Goal: Information Seeking & Learning: Learn about a topic

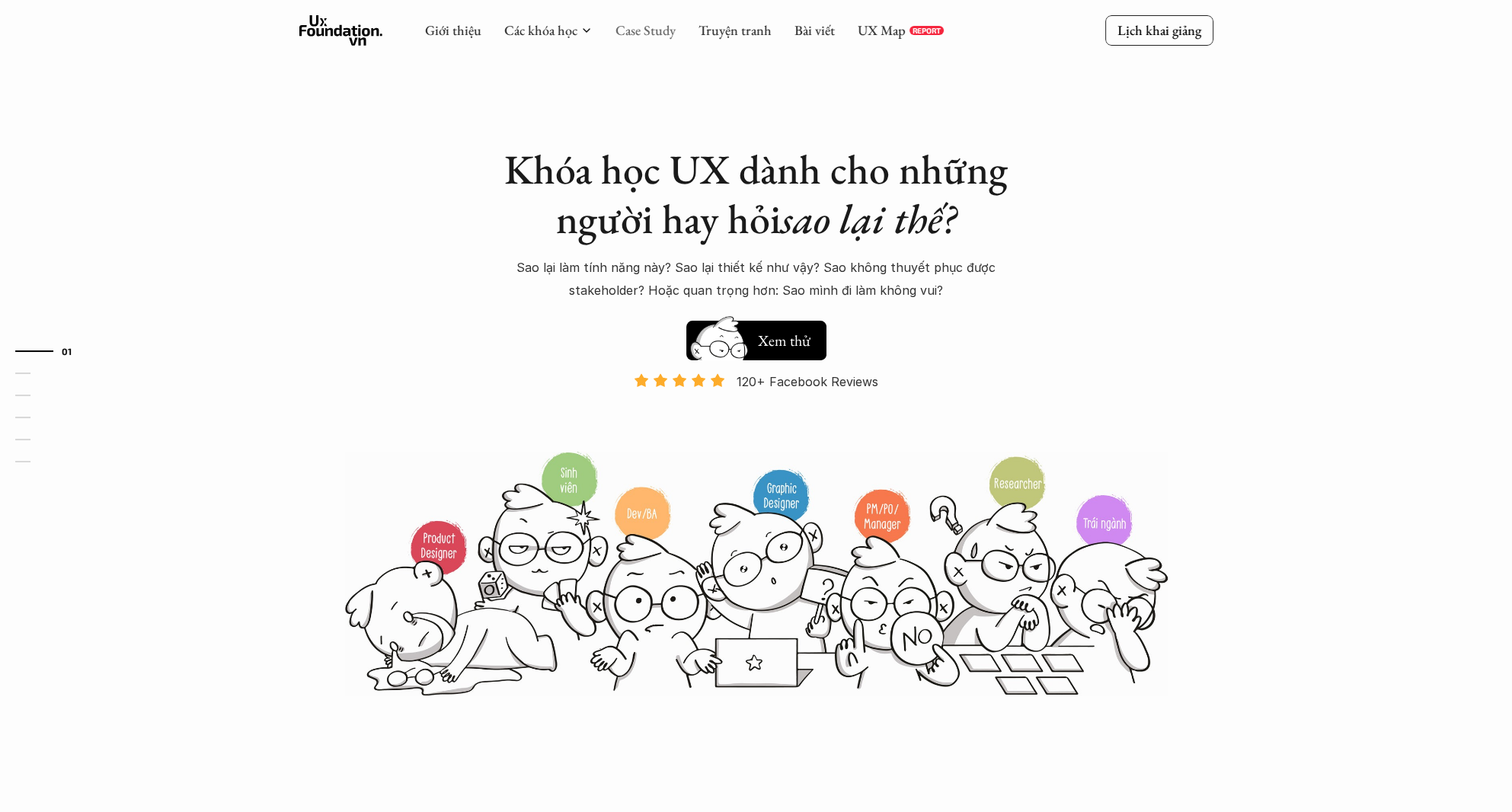
click at [664, 38] on link "Case Study" at bounding box center [645, 30] width 60 height 18
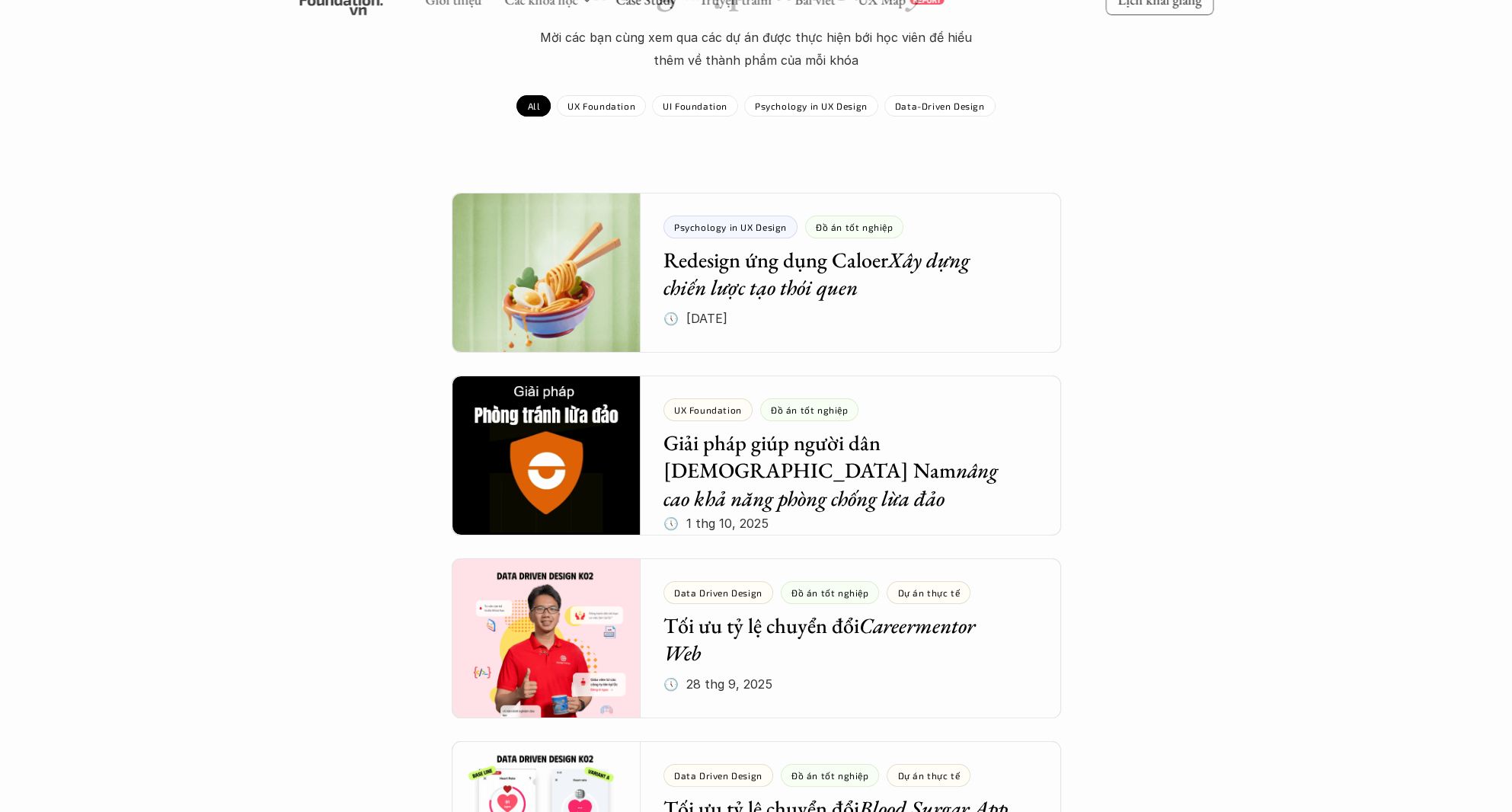
scroll to position [381, 0]
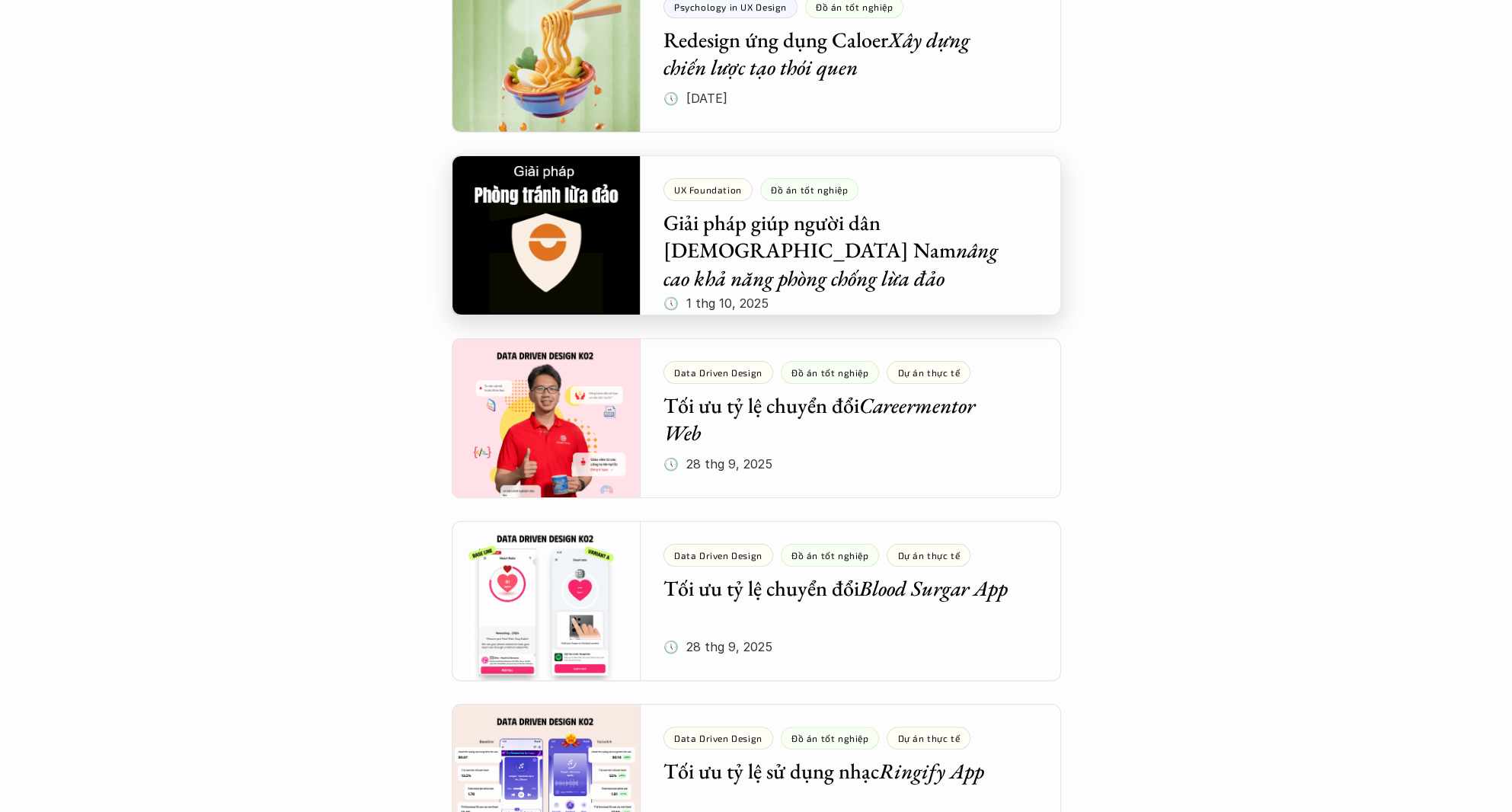
drag, startPoint x: 893, startPoint y: 240, endPoint x: 907, endPoint y: 235, distance: 14.9
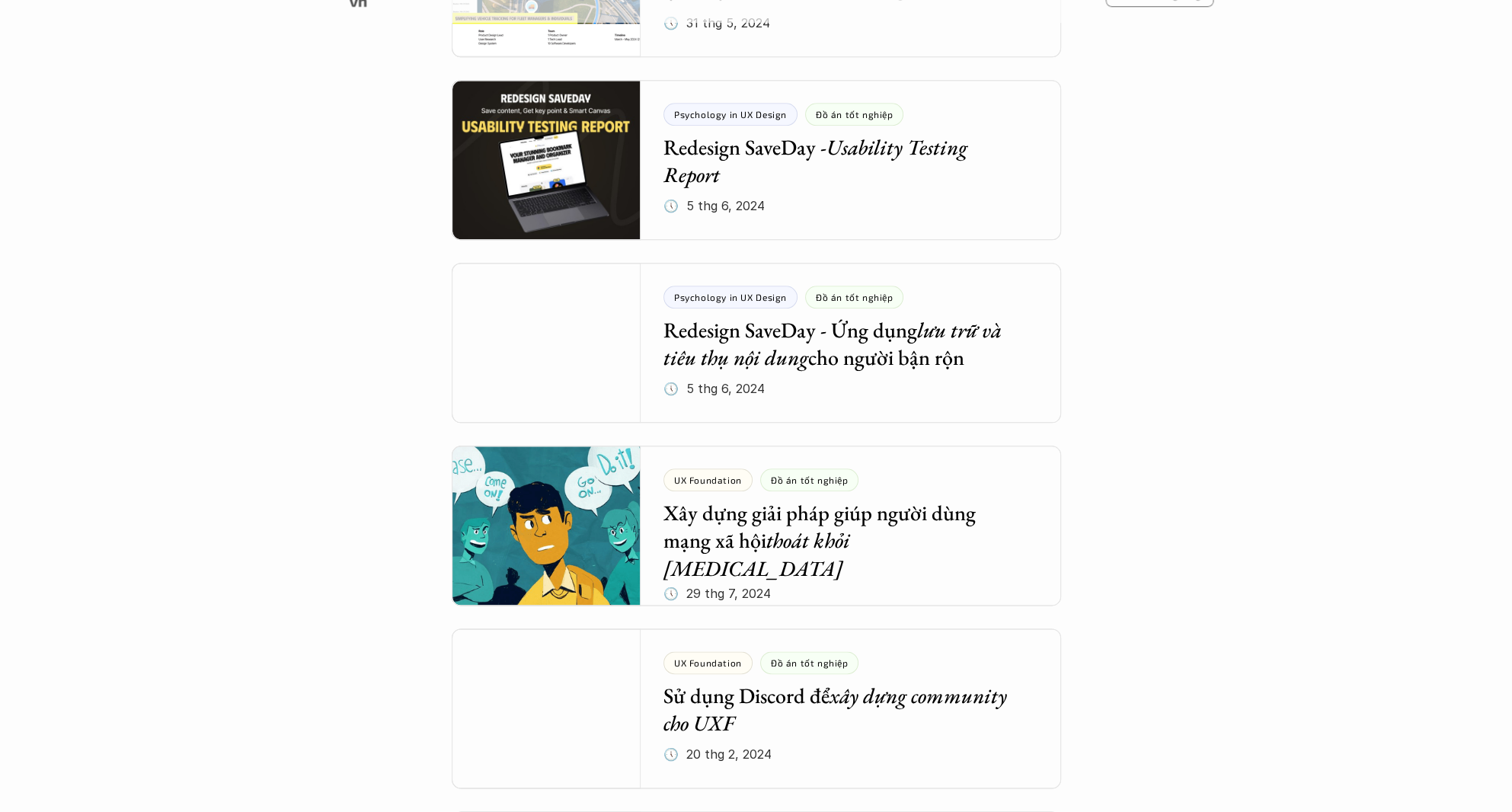
scroll to position [2285, 0]
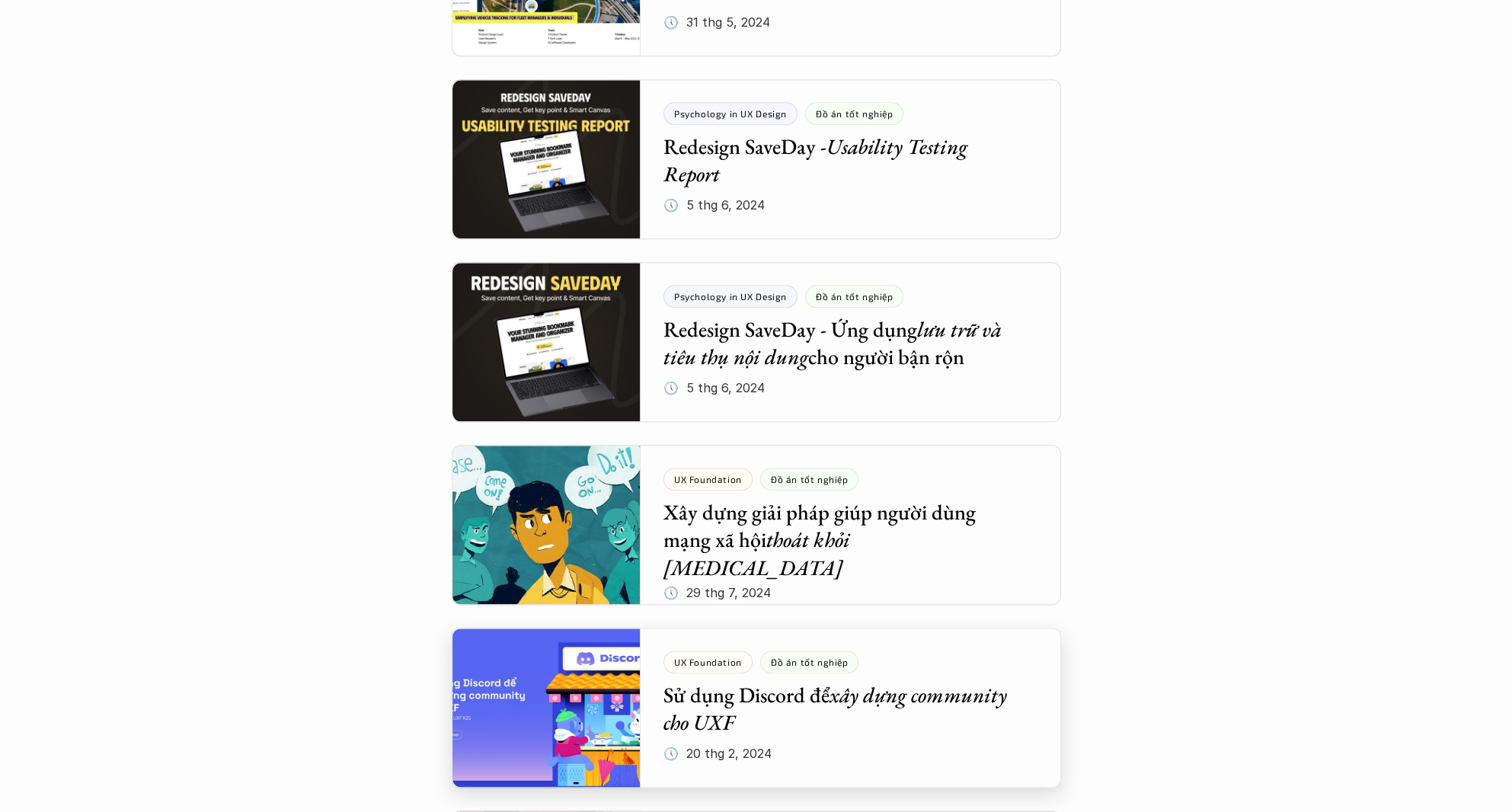
drag, startPoint x: 823, startPoint y: 692, endPoint x: 831, endPoint y: 686, distance: 10.0
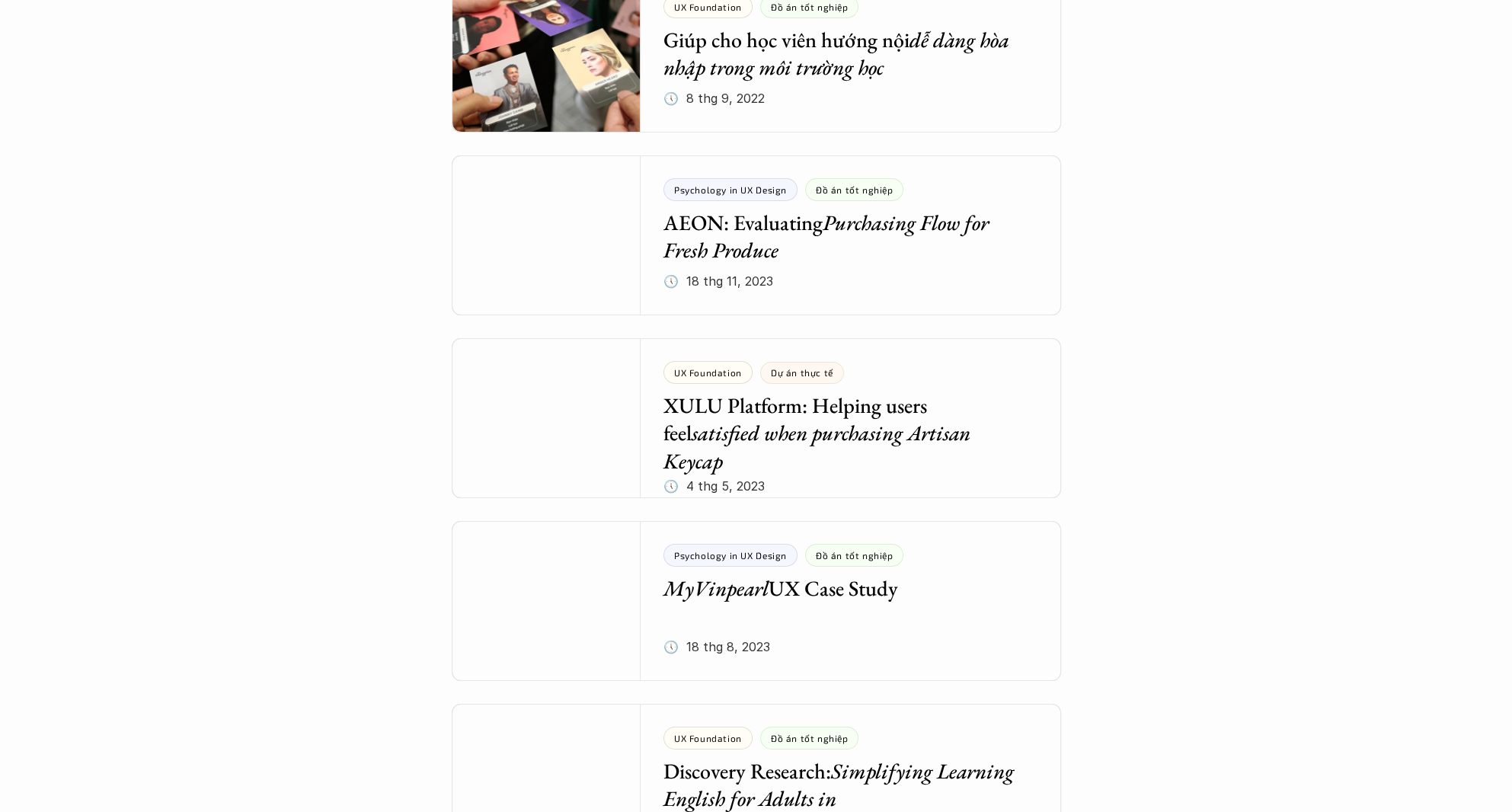
scroll to position [7236, 0]
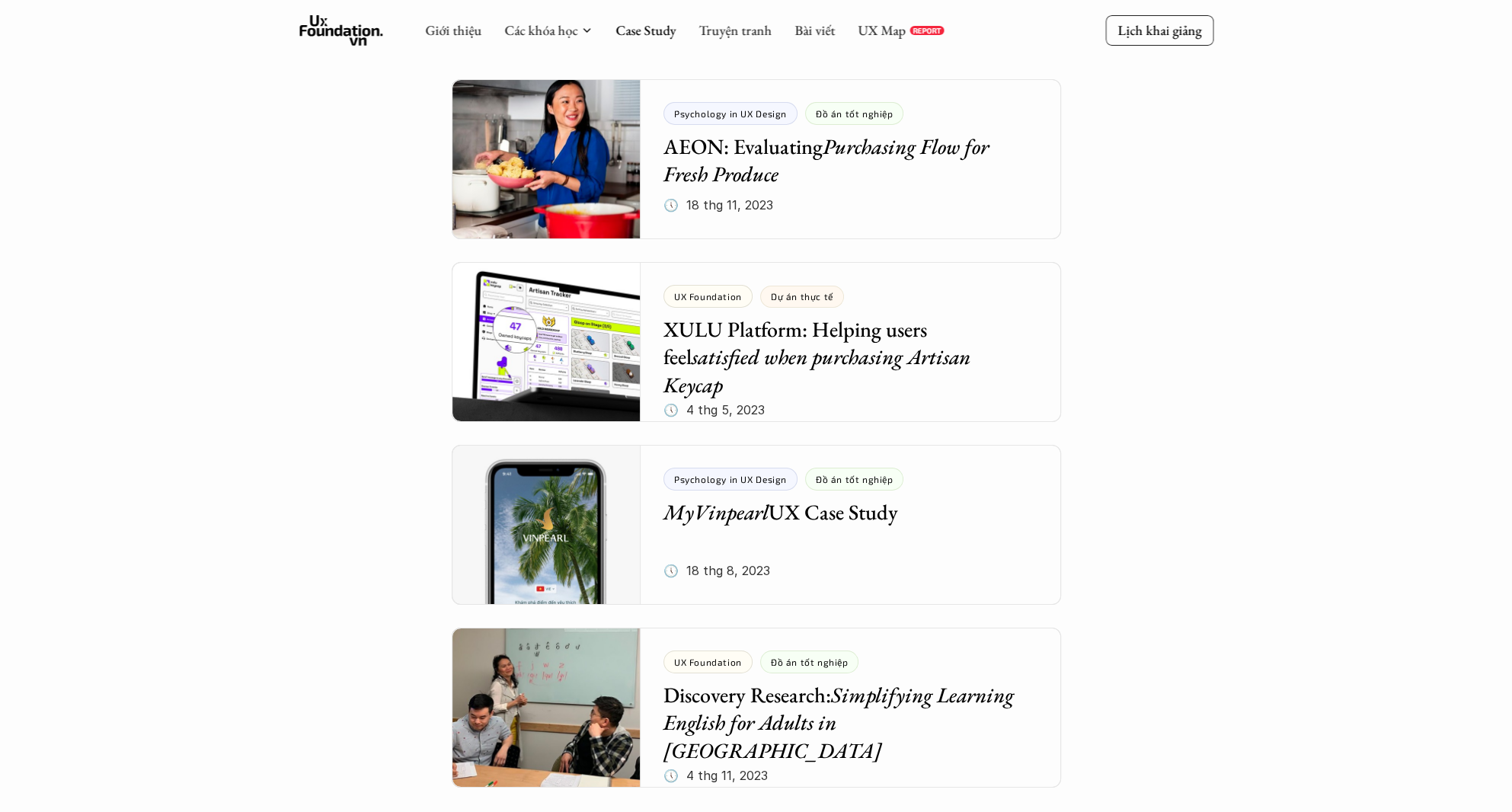
drag, startPoint x: 1204, startPoint y: 475, endPoint x: 1204, endPoint y: 429, distance: 46.0
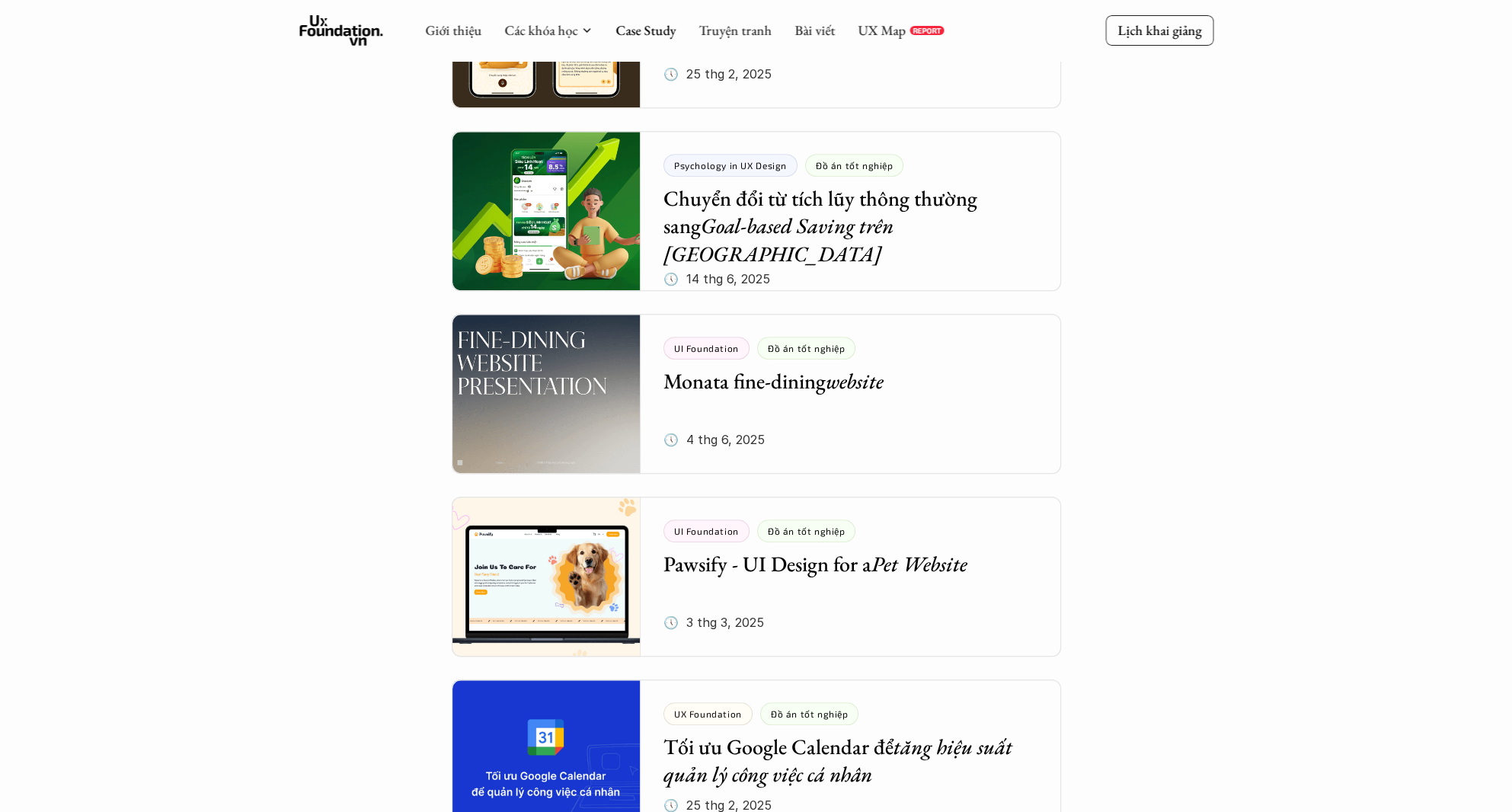
scroll to position [0, 0]
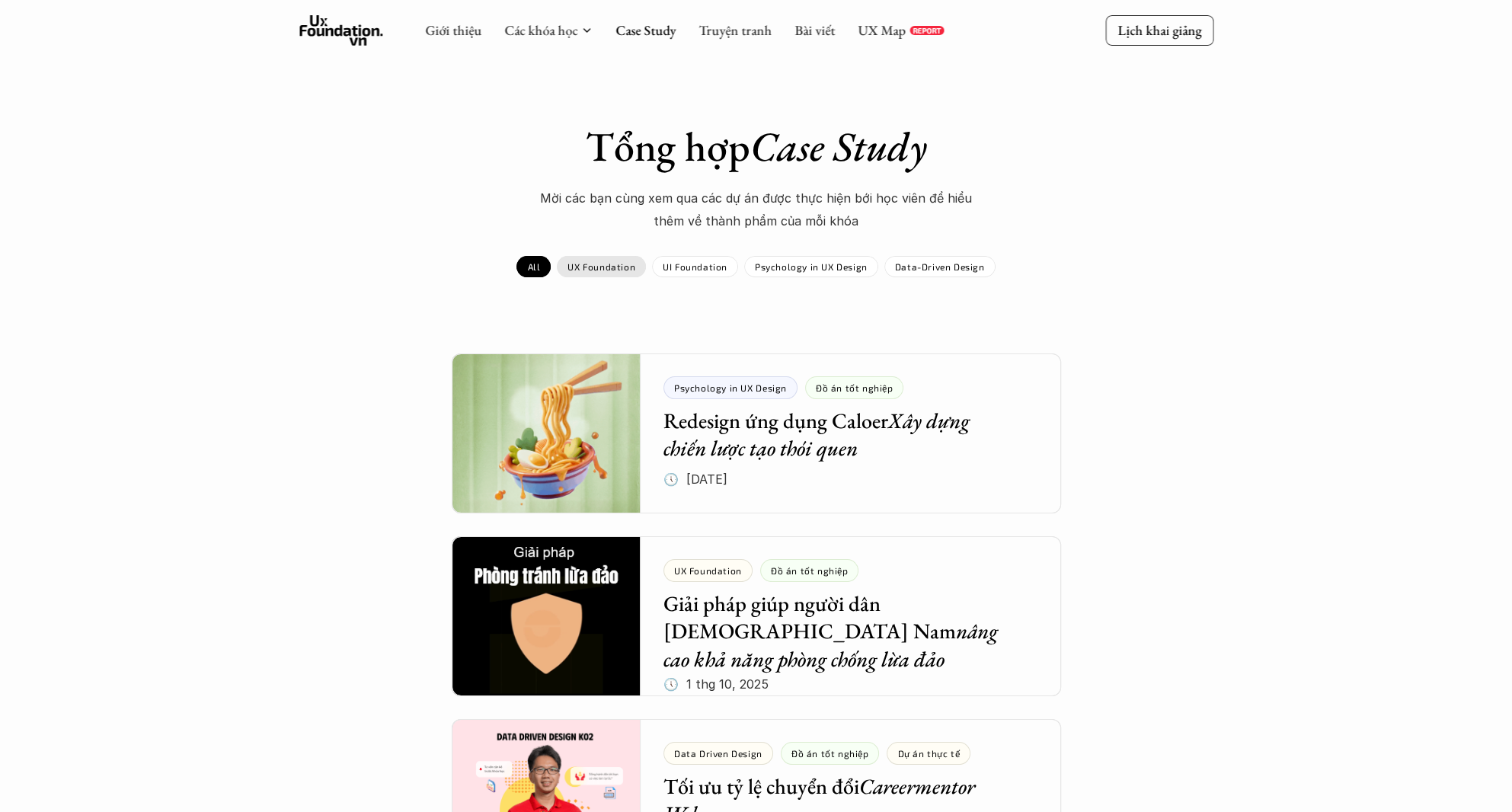
click at [601, 268] on p "UX Foundation" at bounding box center [601, 267] width 68 height 11
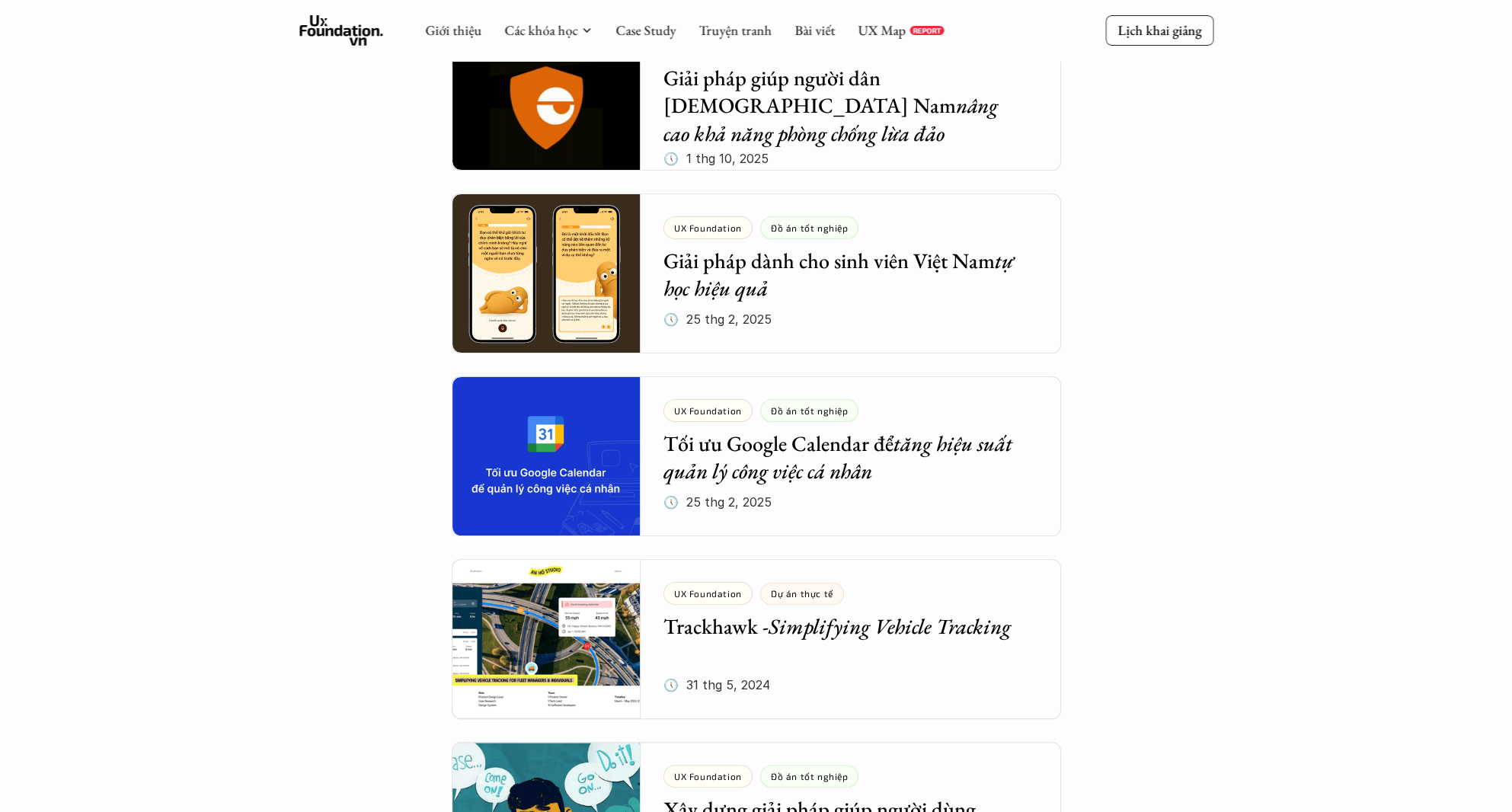
scroll to position [228, 0]
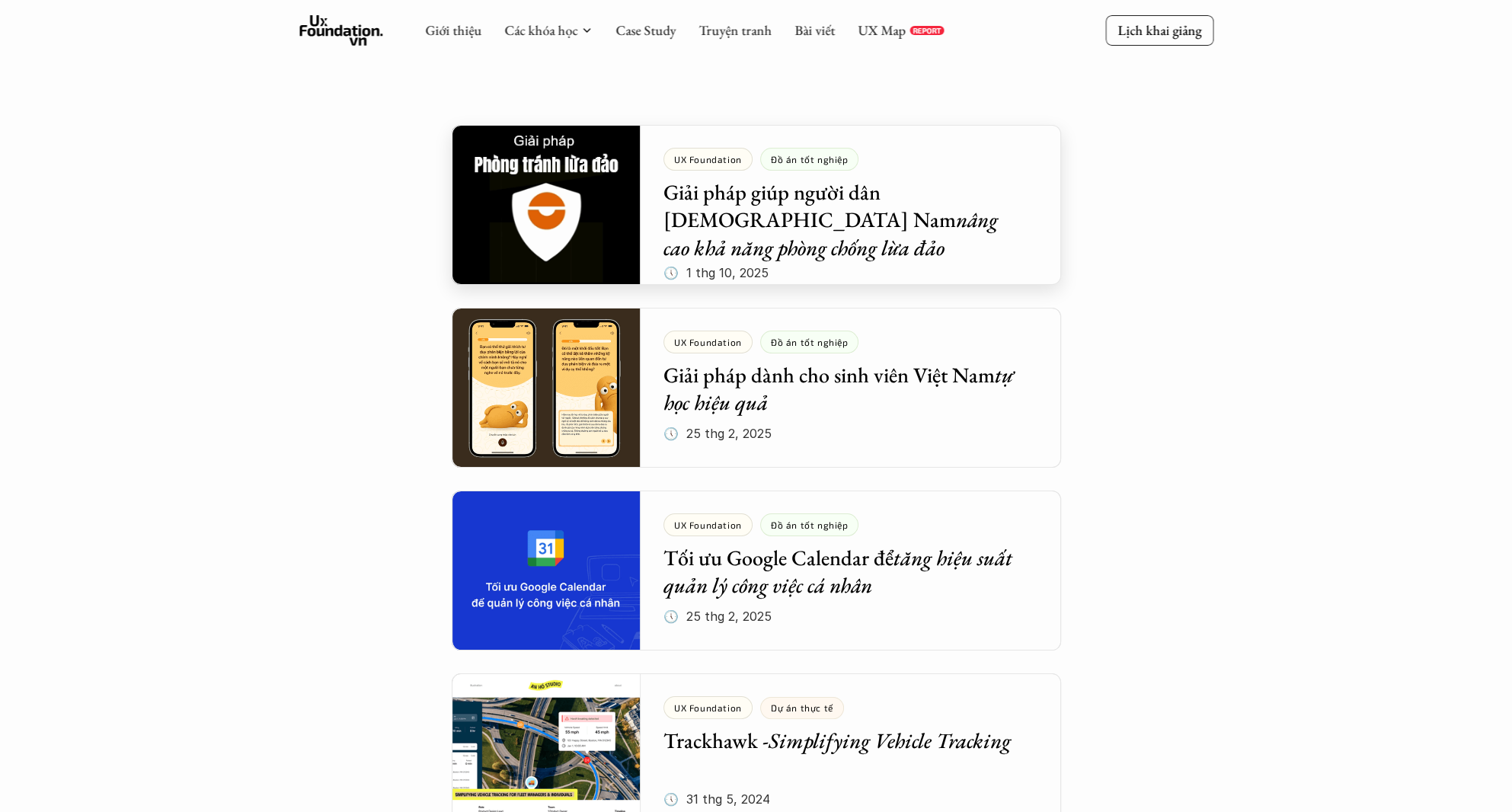
click at [813, 212] on div at bounding box center [756, 205] width 609 height 160
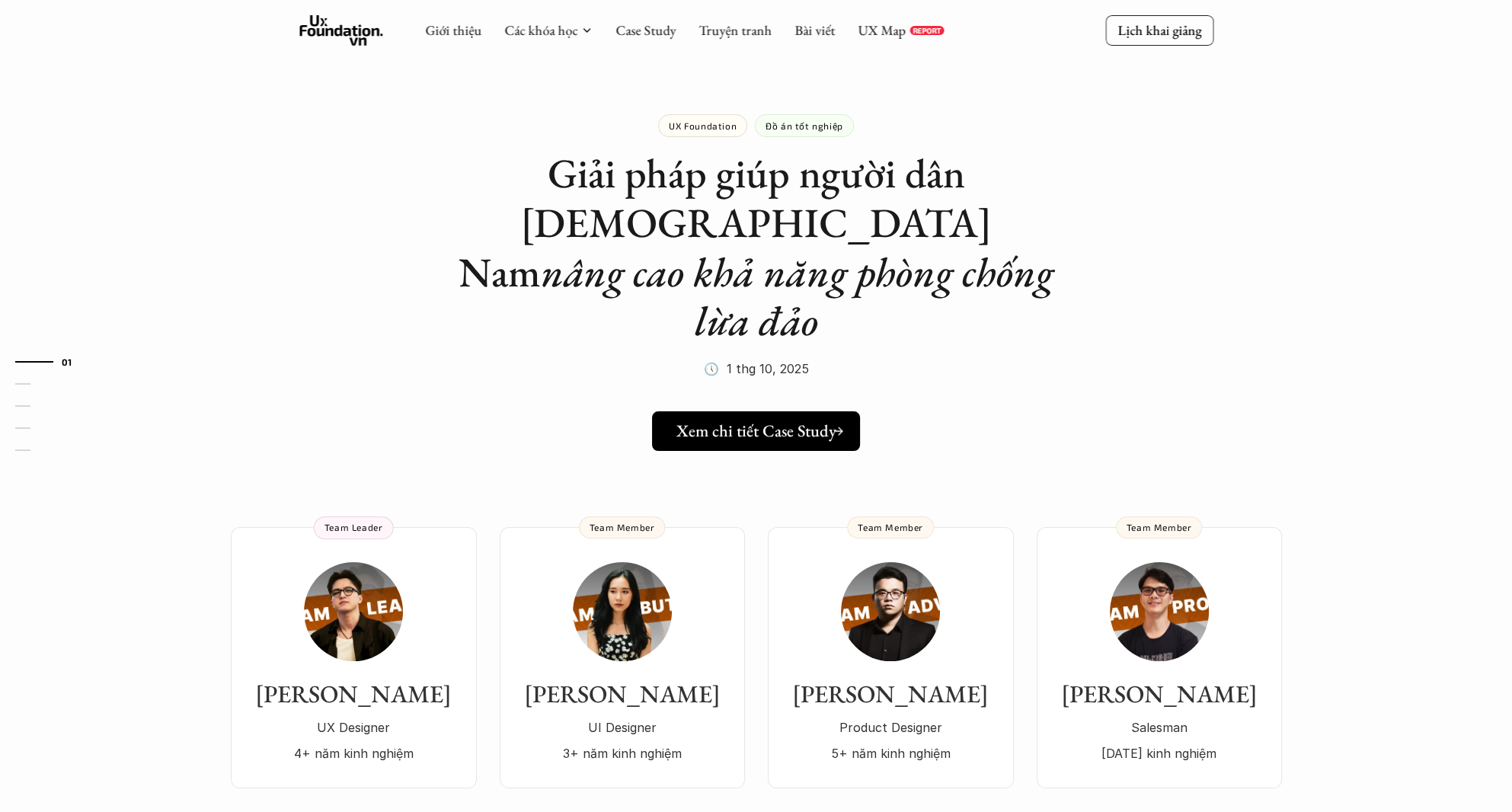
click at [782, 412] on link "Xem chi tiết Case Study" at bounding box center [756, 431] width 208 height 39
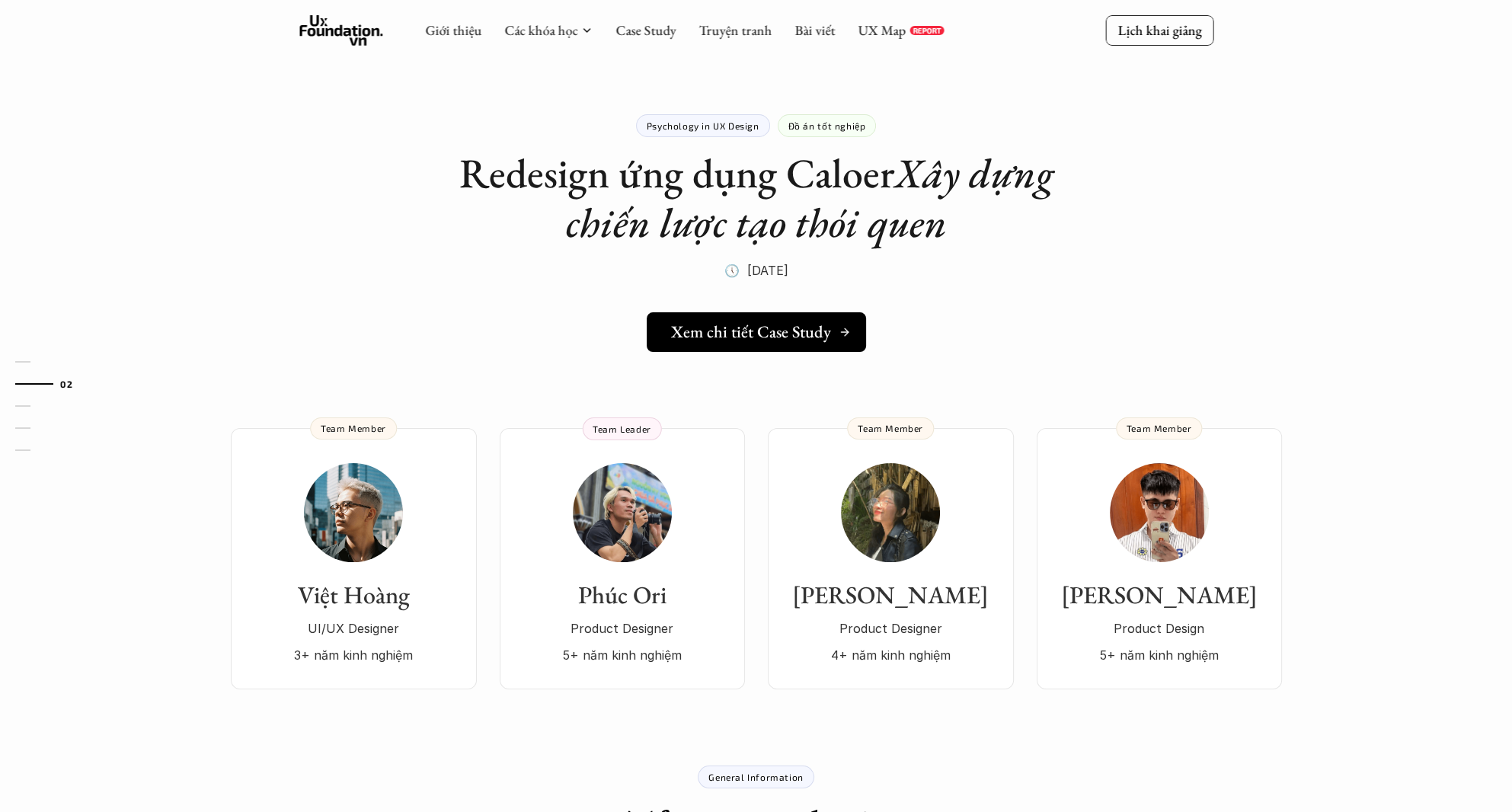
click at [828, 333] on h5 "Xem chi tiết Case Study" at bounding box center [751, 331] width 160 height 20
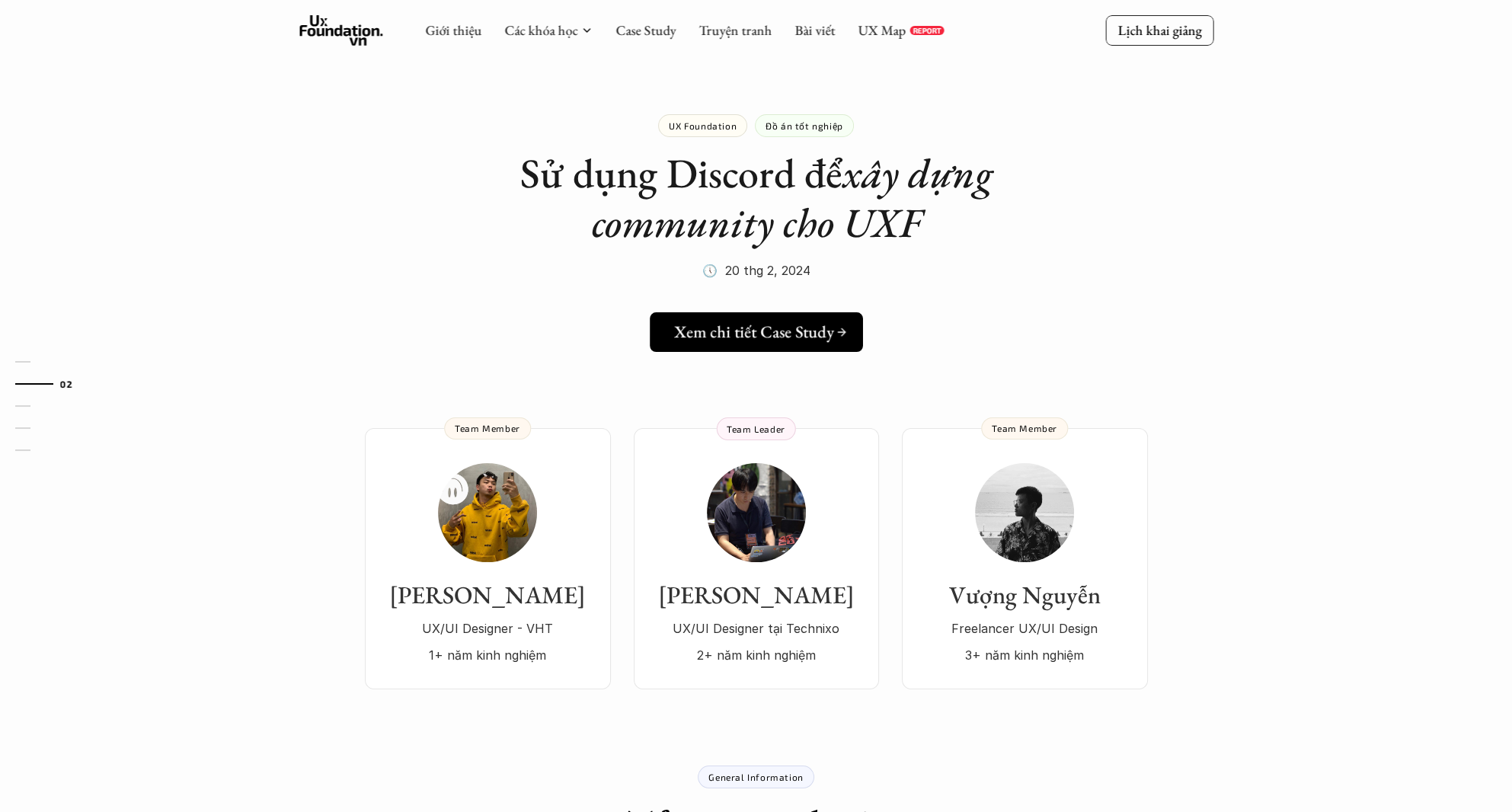
click at [800, 343] on link "Xem chi tiết Case Study" at bounding box center [756, 332] width 213 height 39
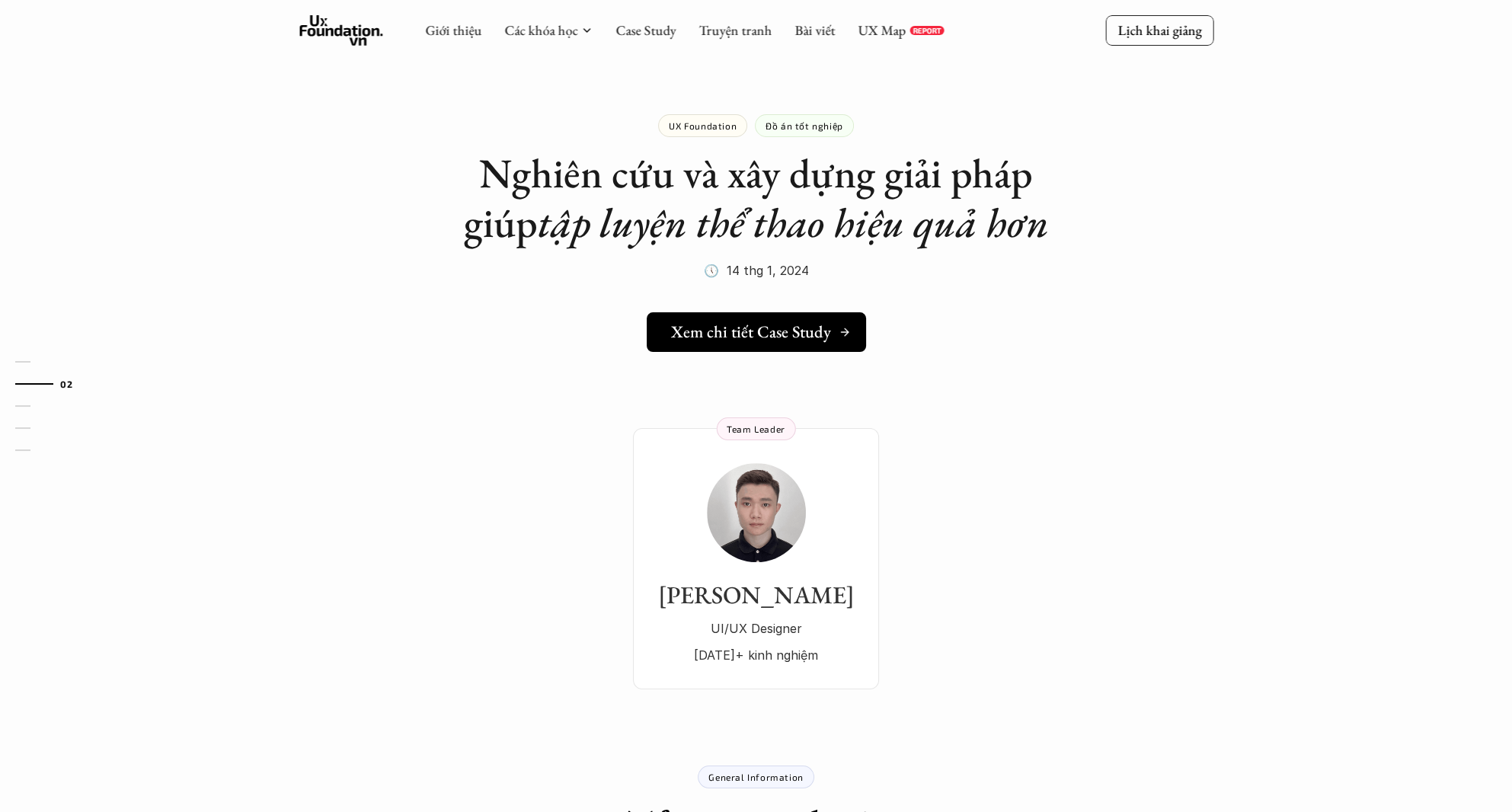
click at [830, 329] on div "Xem chi tiết Case Study" at bounding box center [761, 331] width 180 height 20
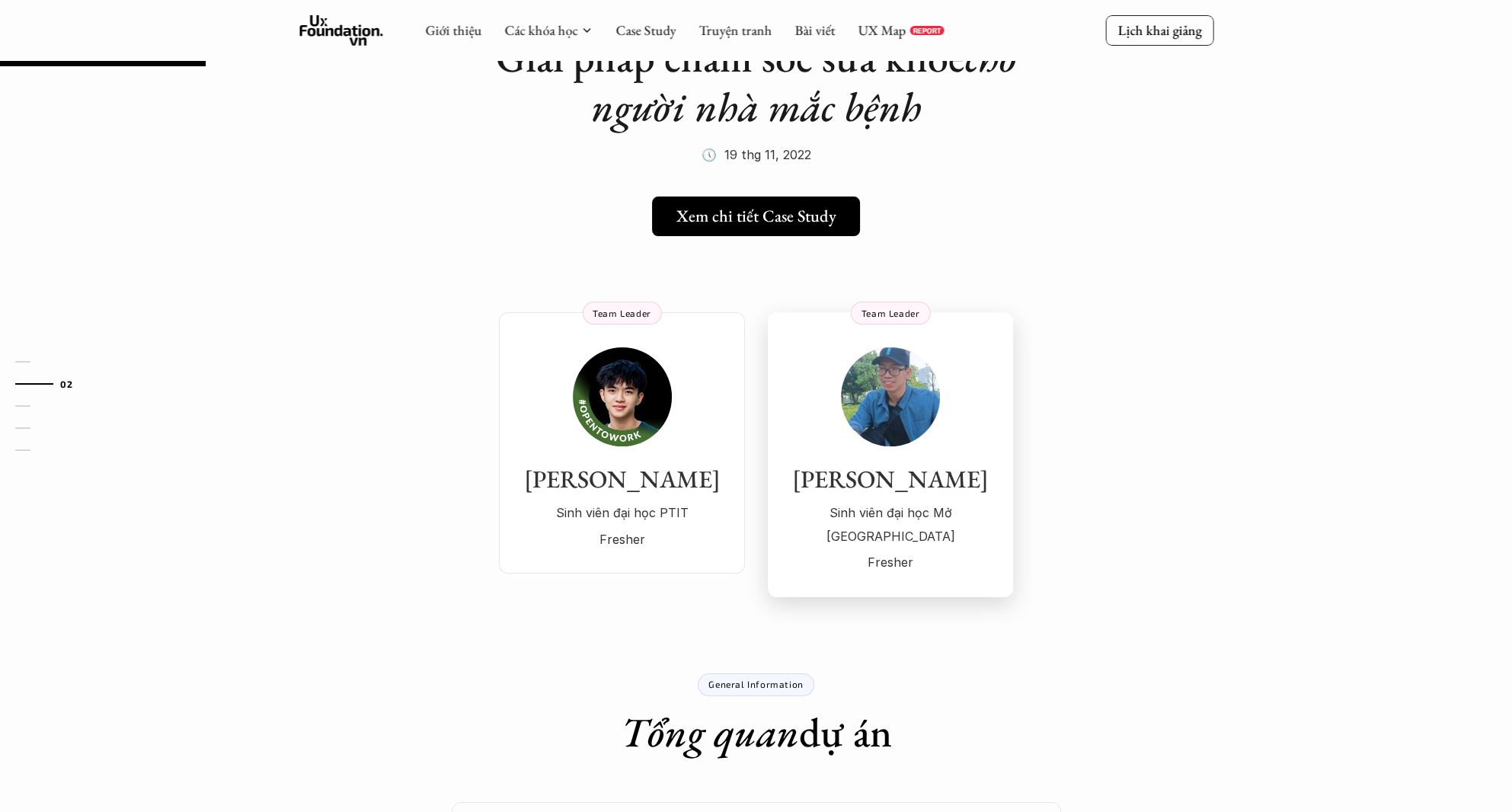
scroll to position [76, 0]
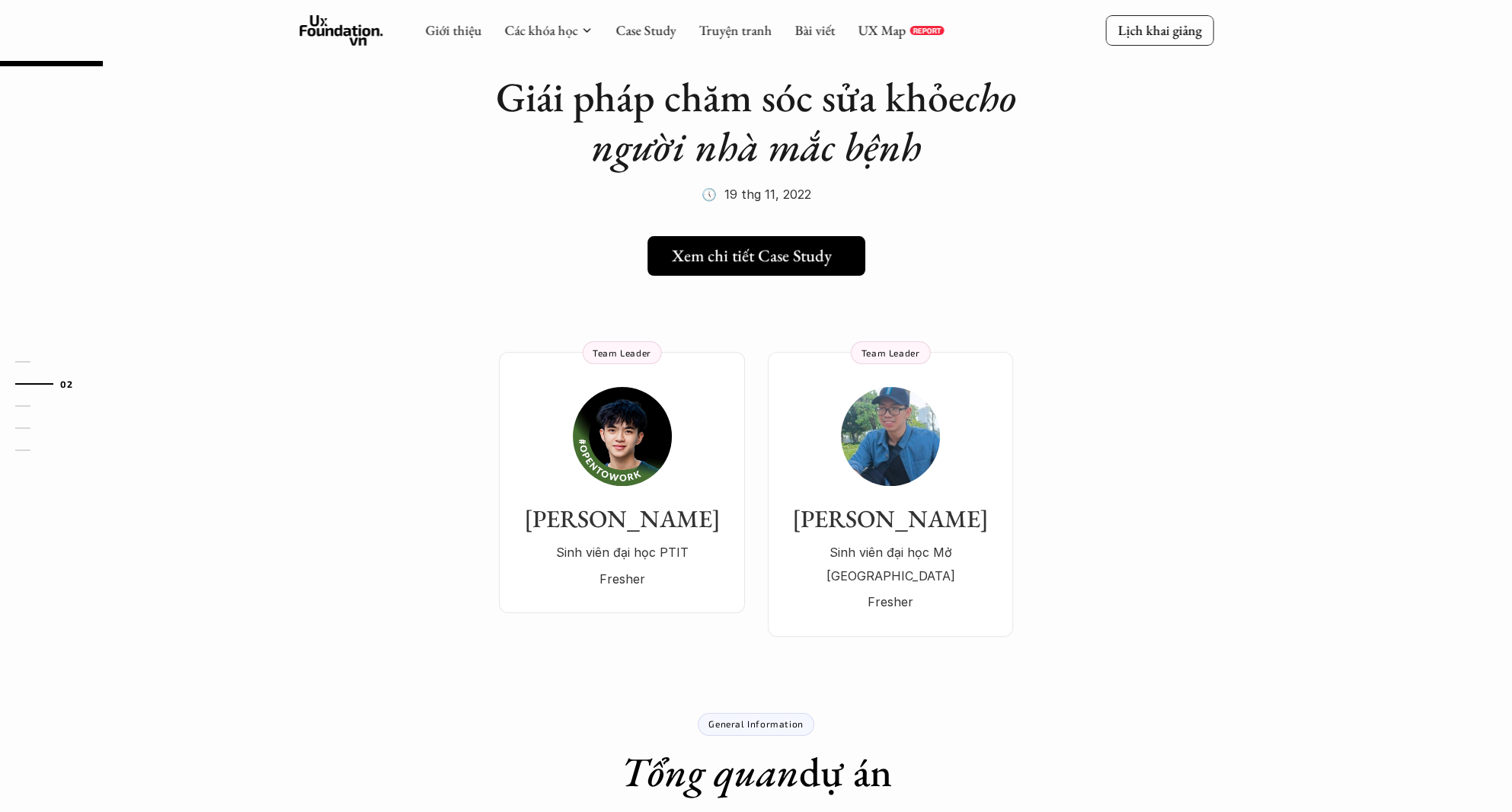
click at [811, 248] on h5 "Xem chi tiết Case Study" at bounding box center [752, 256] width 160 height 20
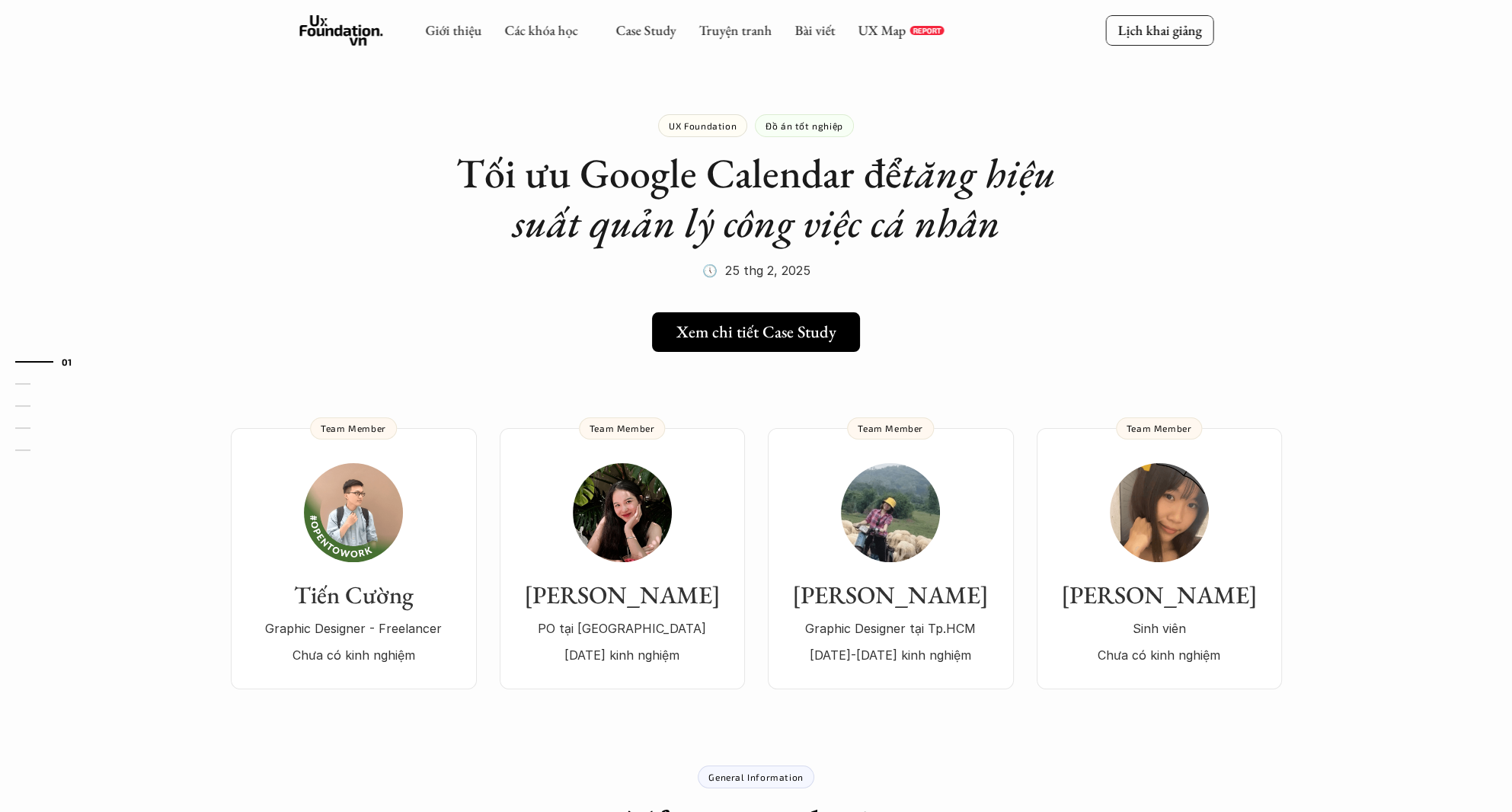
click at [819, 337] on h5 "Xem chi tiết Case Study" at bounding box center [756, 331] width 160 height 20
